Goal: Transaction & Acquisition: Purchase product/service

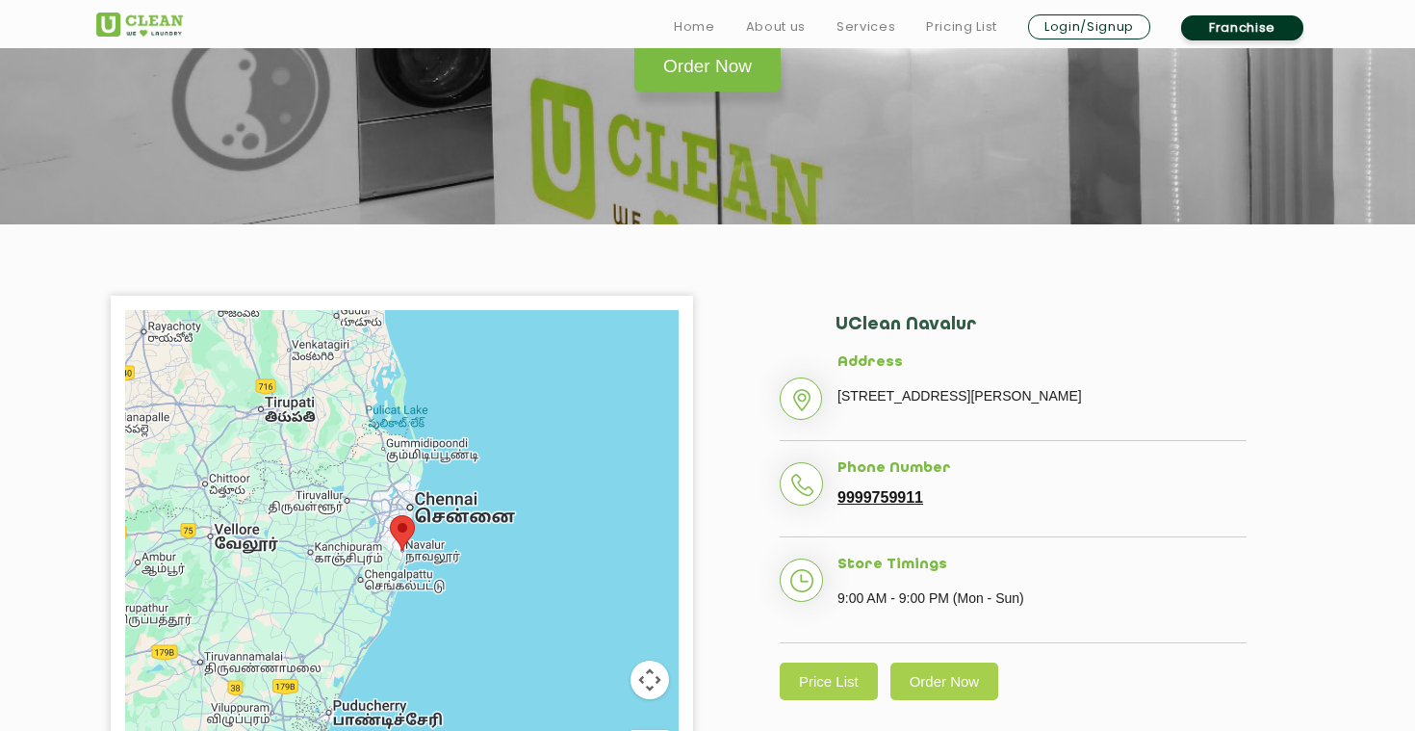
scroll to position [311, 0]
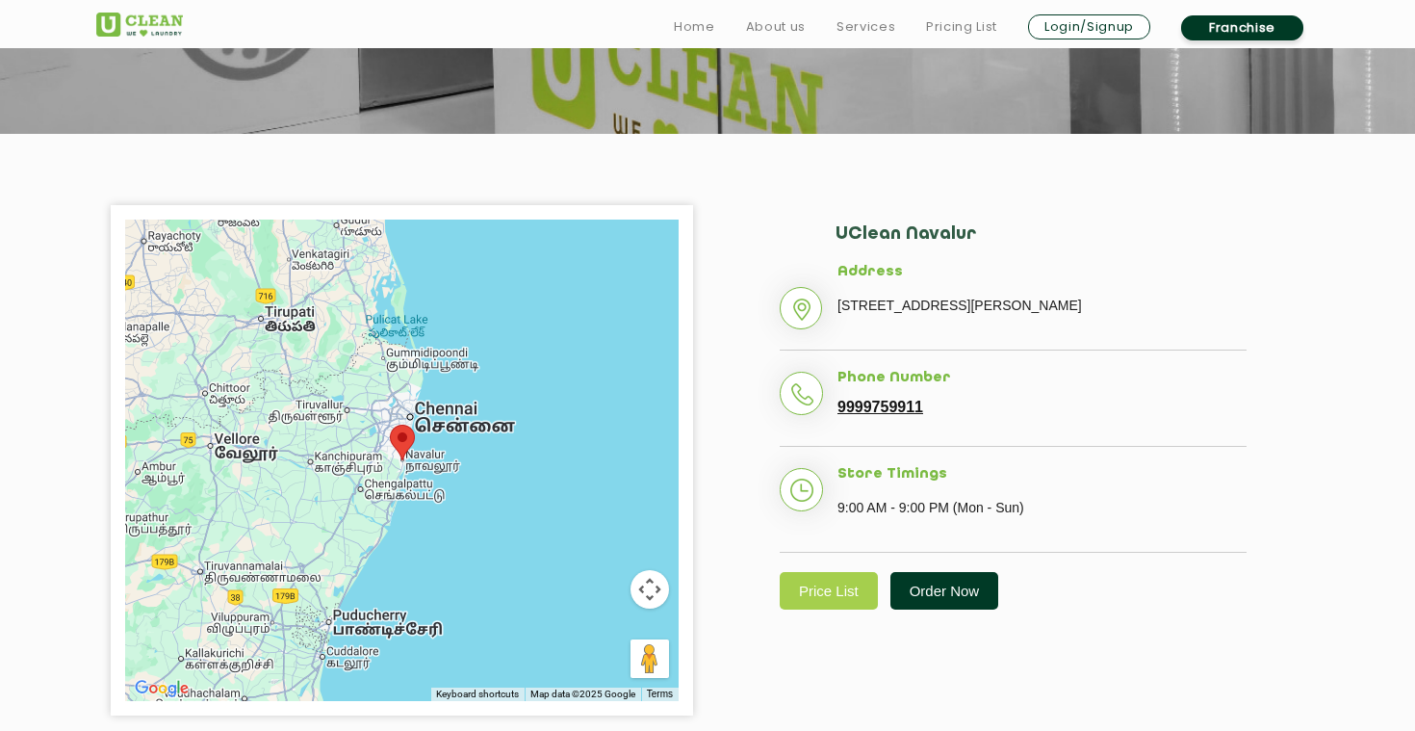
click at [916, 609] on link "Order Now" at bounding box center [945, 591] width 109 height 38
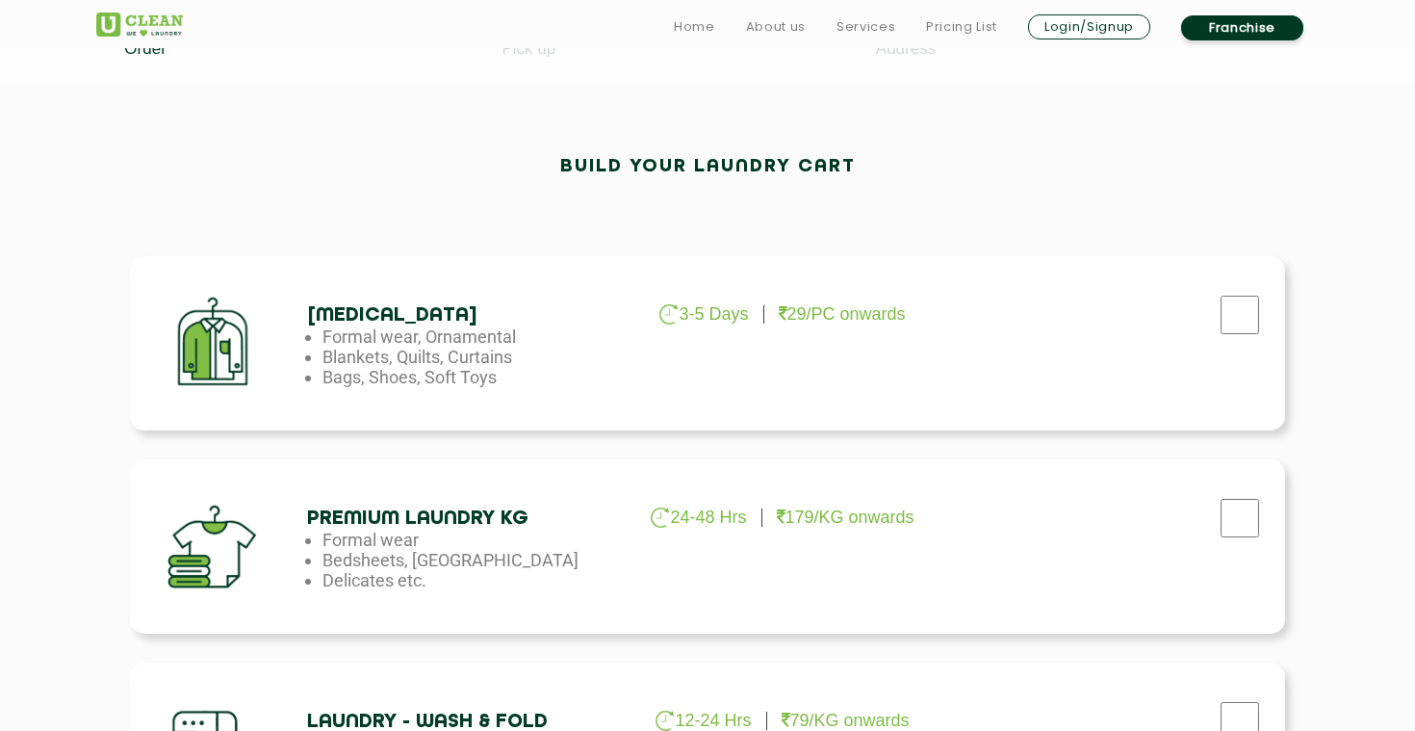
scroll to position [501, 0]
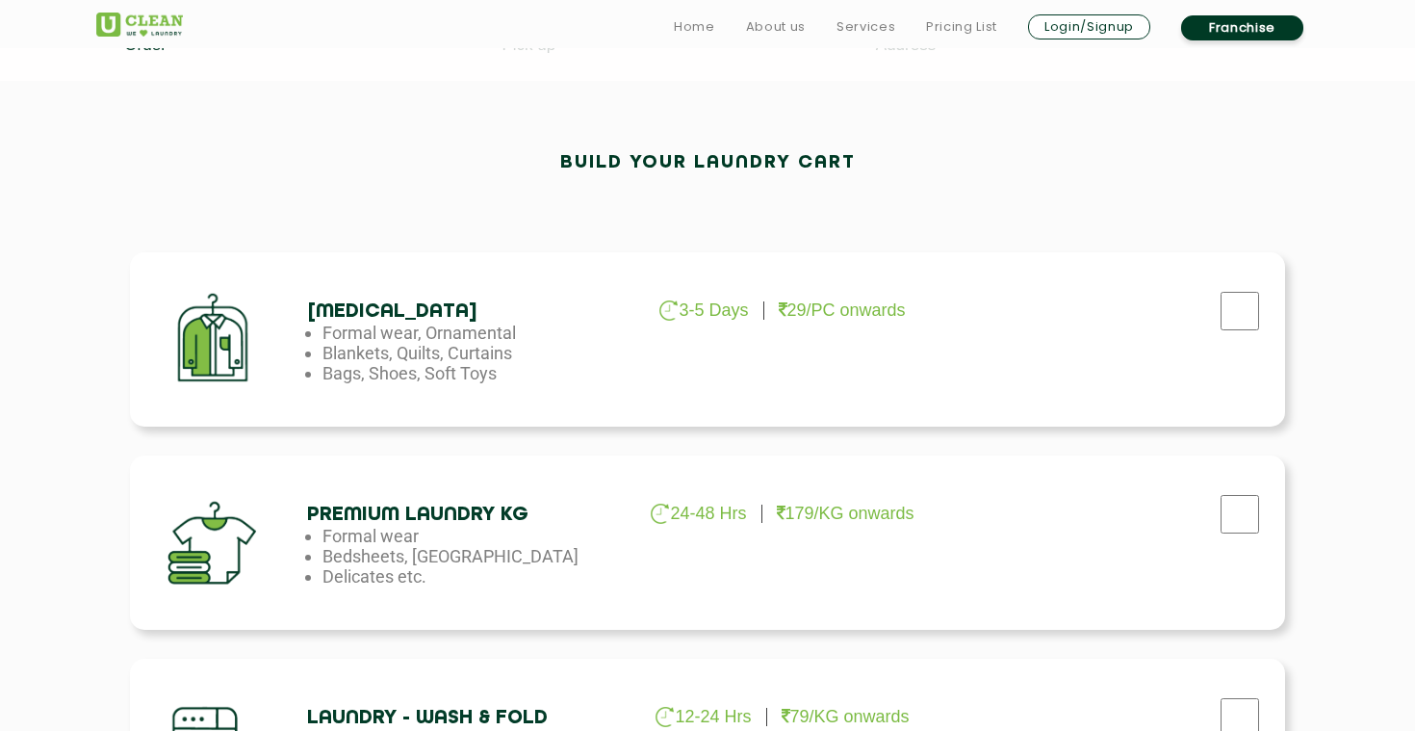
click at [1098, 29] on link "Login/Signup" at bounding box center [1089, 26] width 122 height 25
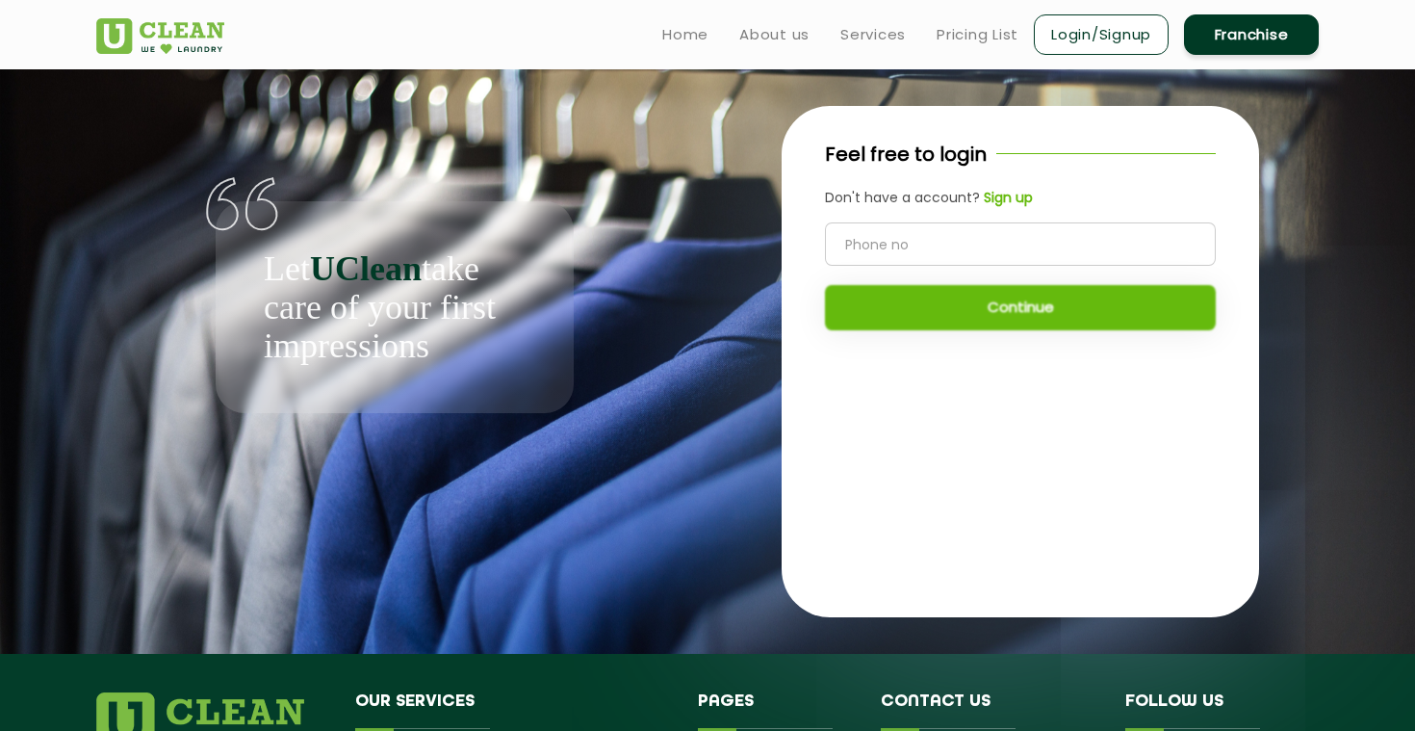
click at [953, 258] on input "tel" at bounding box center [1020, 243] width 391 height 43
type input "9"
click at [999, 197] on b "Sign up" at bounding box center [1008, 197] width 49 height 19
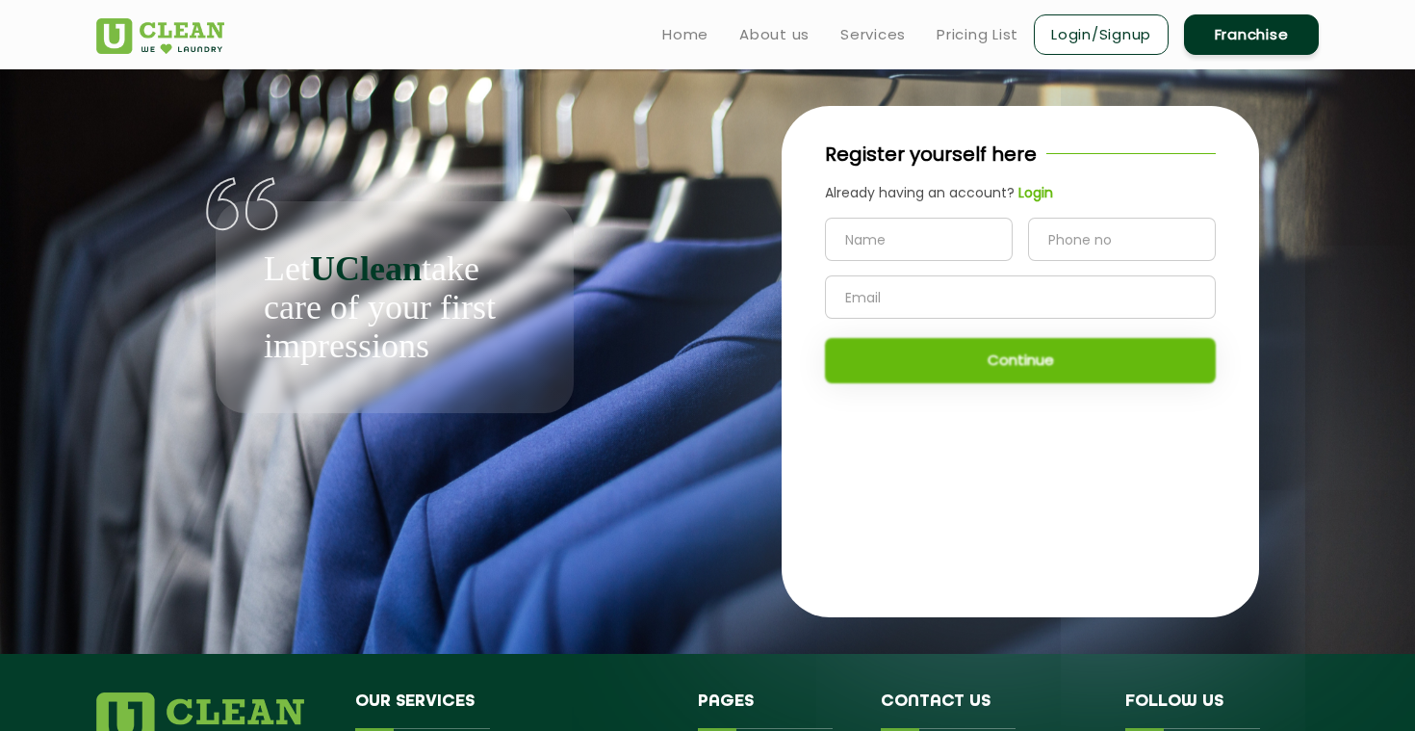
click at [906, 236] on input "text" at bounding box center [919, 239] width 188 height 43
type input "Kaushik"
type input "9600730927"
type input "[EMAIL_ADDRESS][DOMAIN_NAME]"
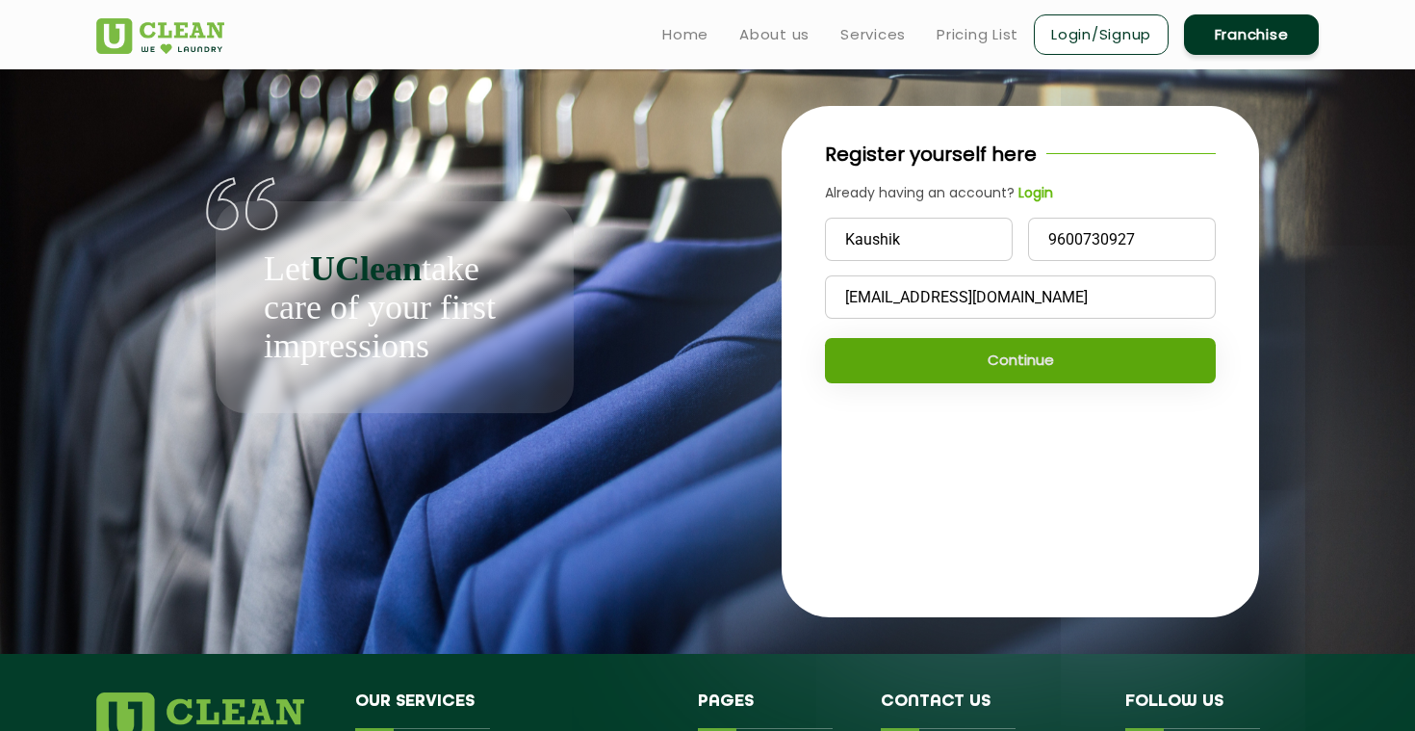
click at [1172, 376] on button "Continue" at bounding box center [1020, 360] width 391 height 45
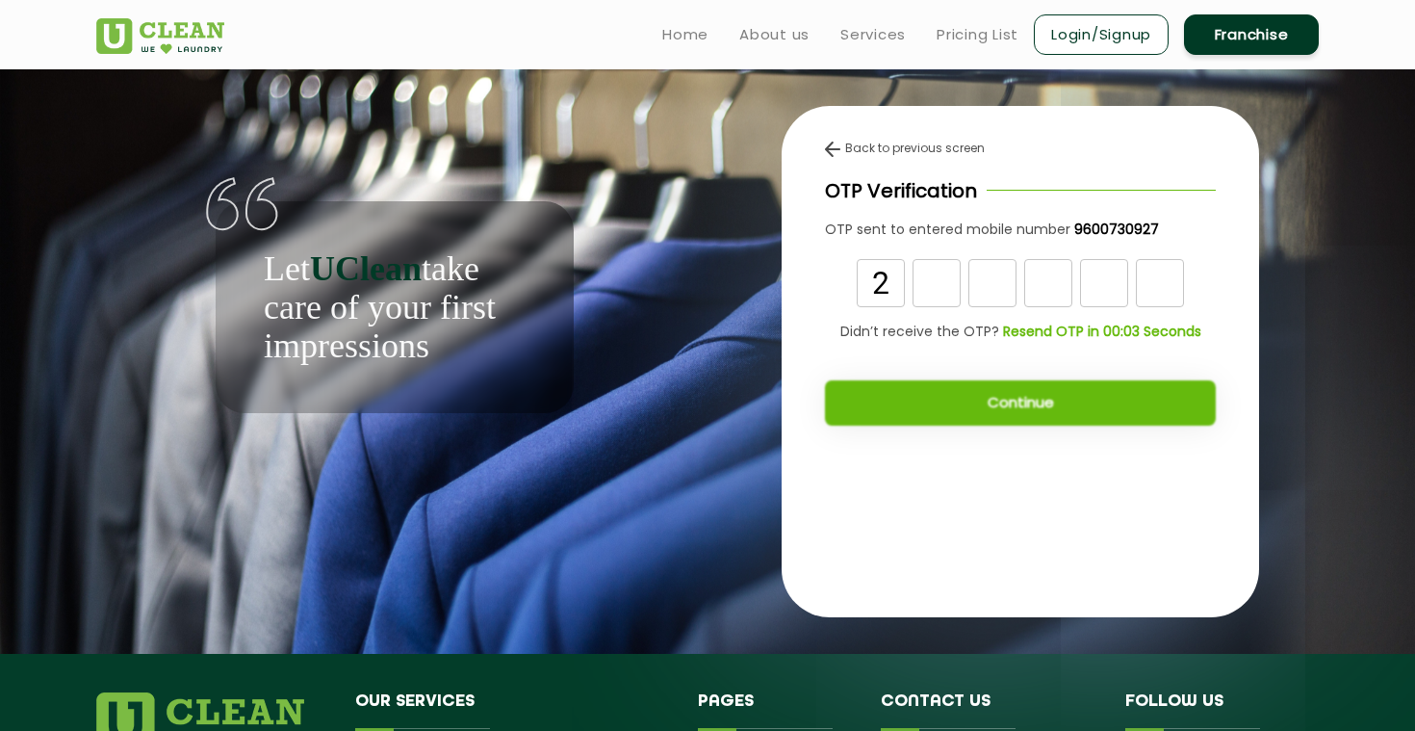
type input "2"
type input "9"
type input "6"
type input "5"
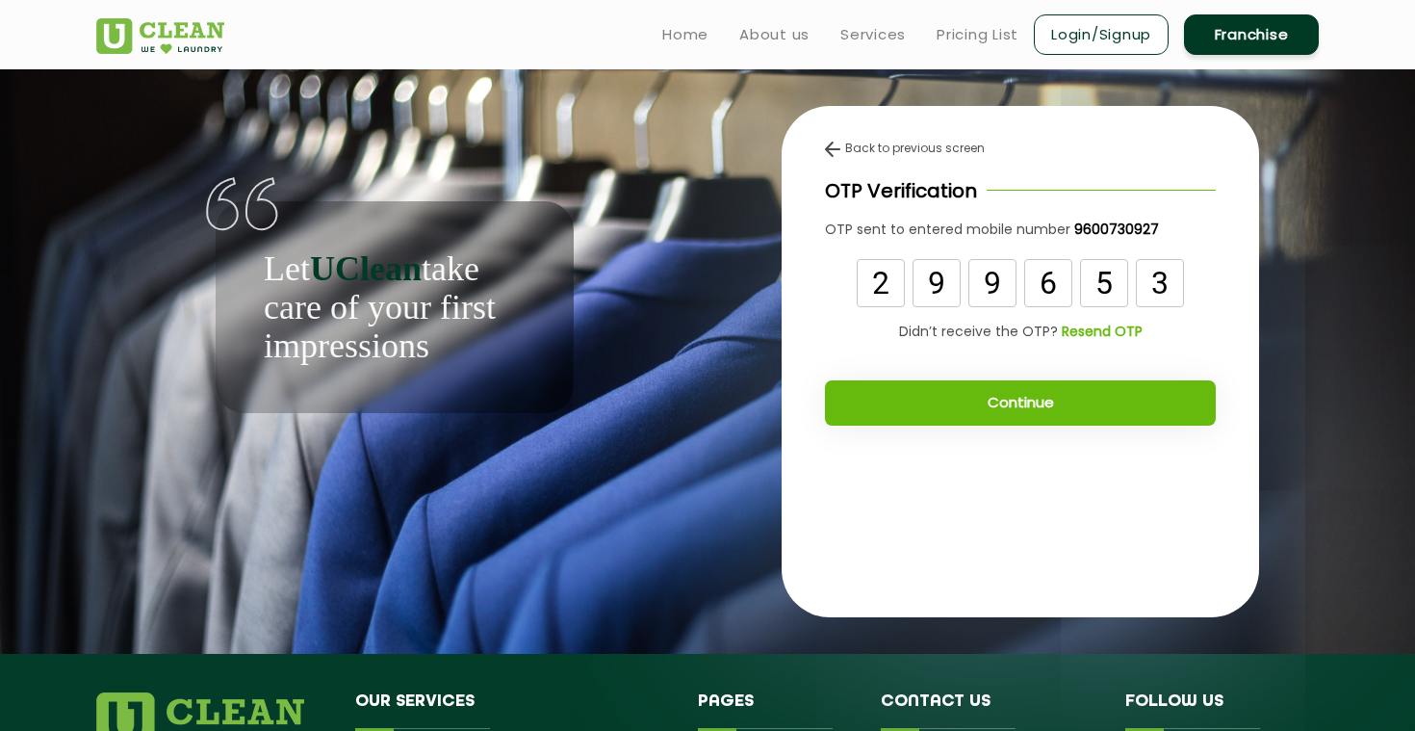
type input "3"
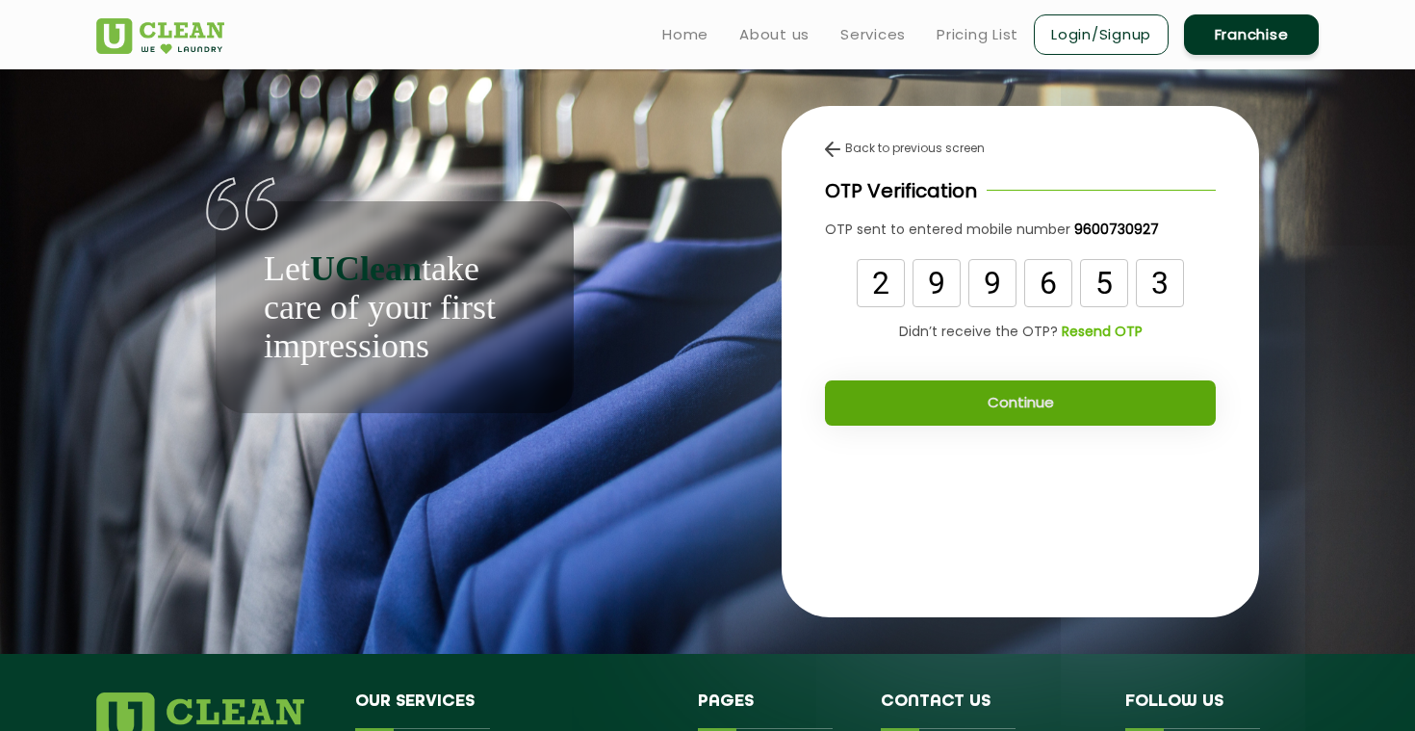
click at [1058, 410] on button "Continue" at bounding box center [1020, 402] width 391 height 45
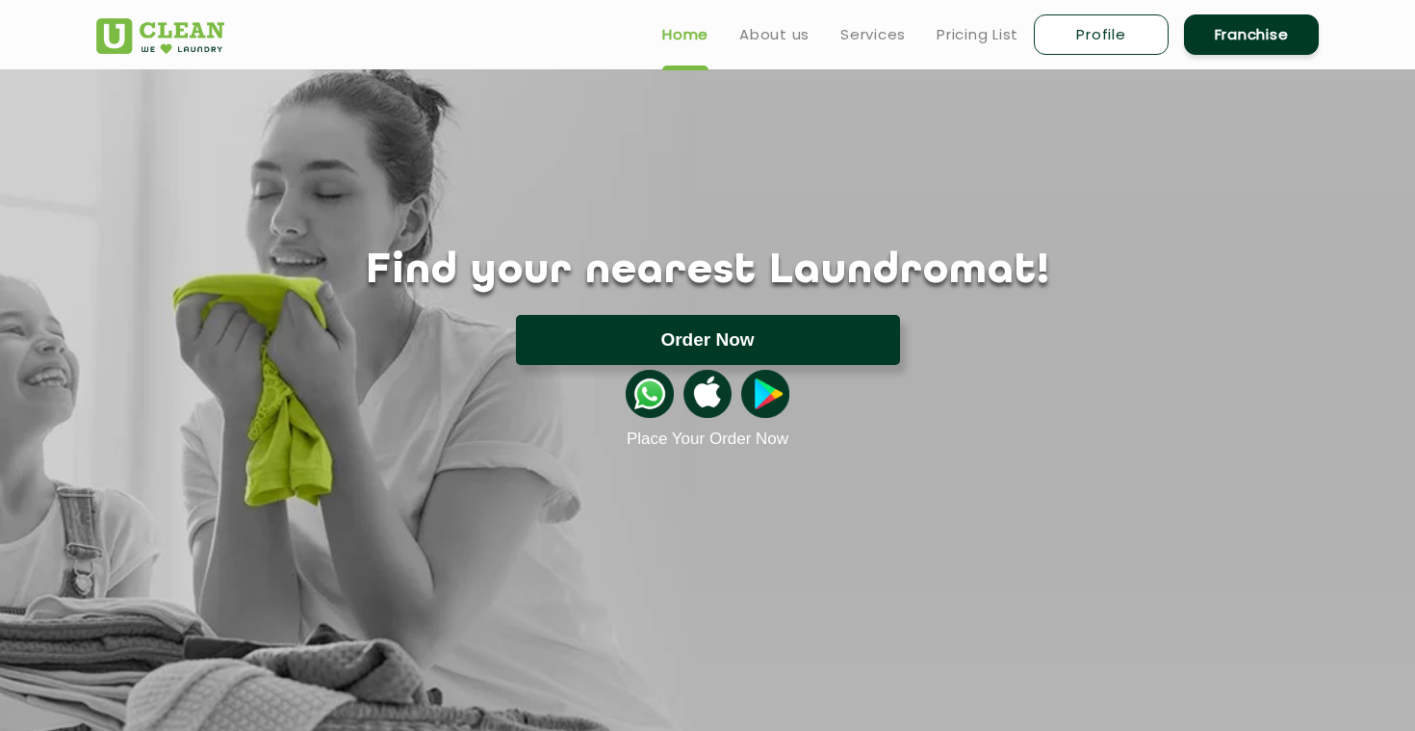
click at [714, 345] on button "Order Now" at bounding box center [708, 340] width 384 height 50
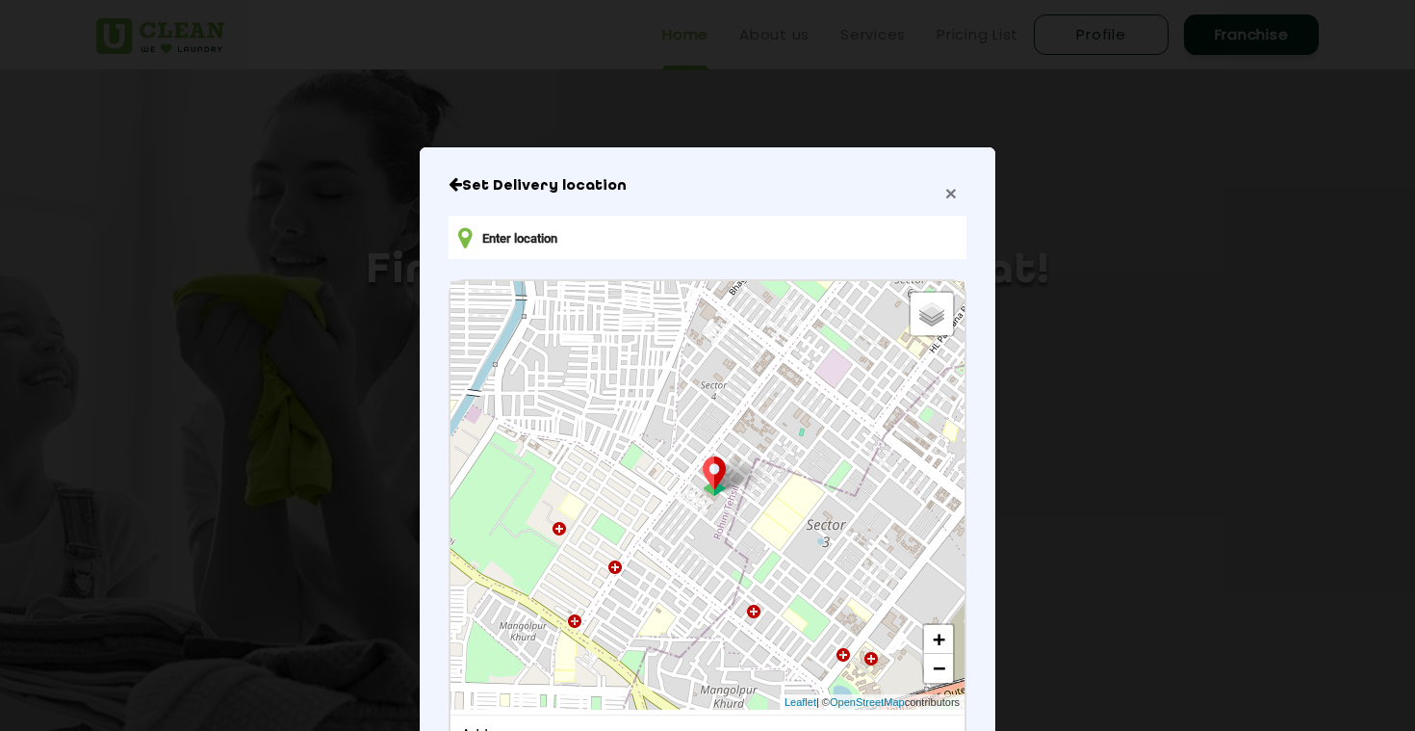
click at [955, 189] on span "×" at bounding box center [951, 193] width 12 height 22
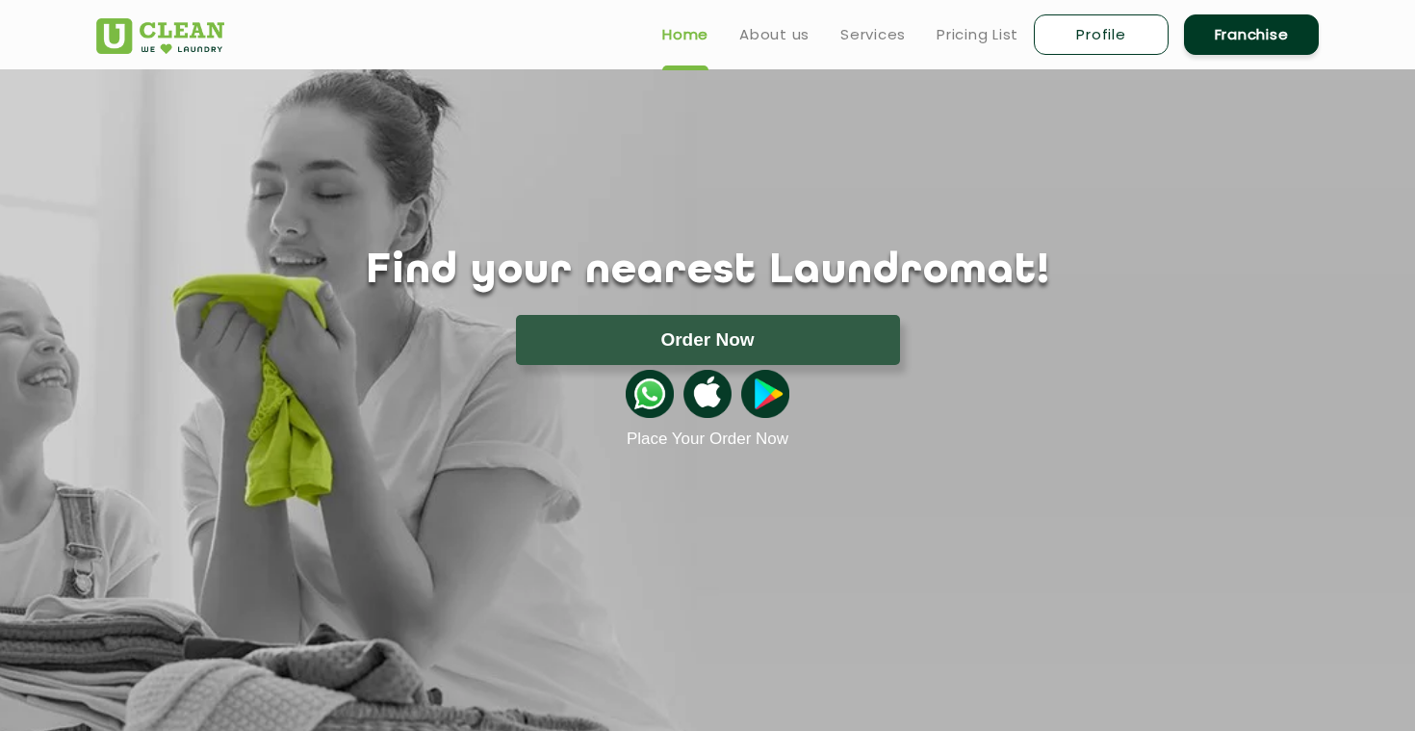
click at [198, 46] on img at bounding box center [160, 36] width 128 height 36
